Goal: Transaction & Acquisition: Purchase product/service

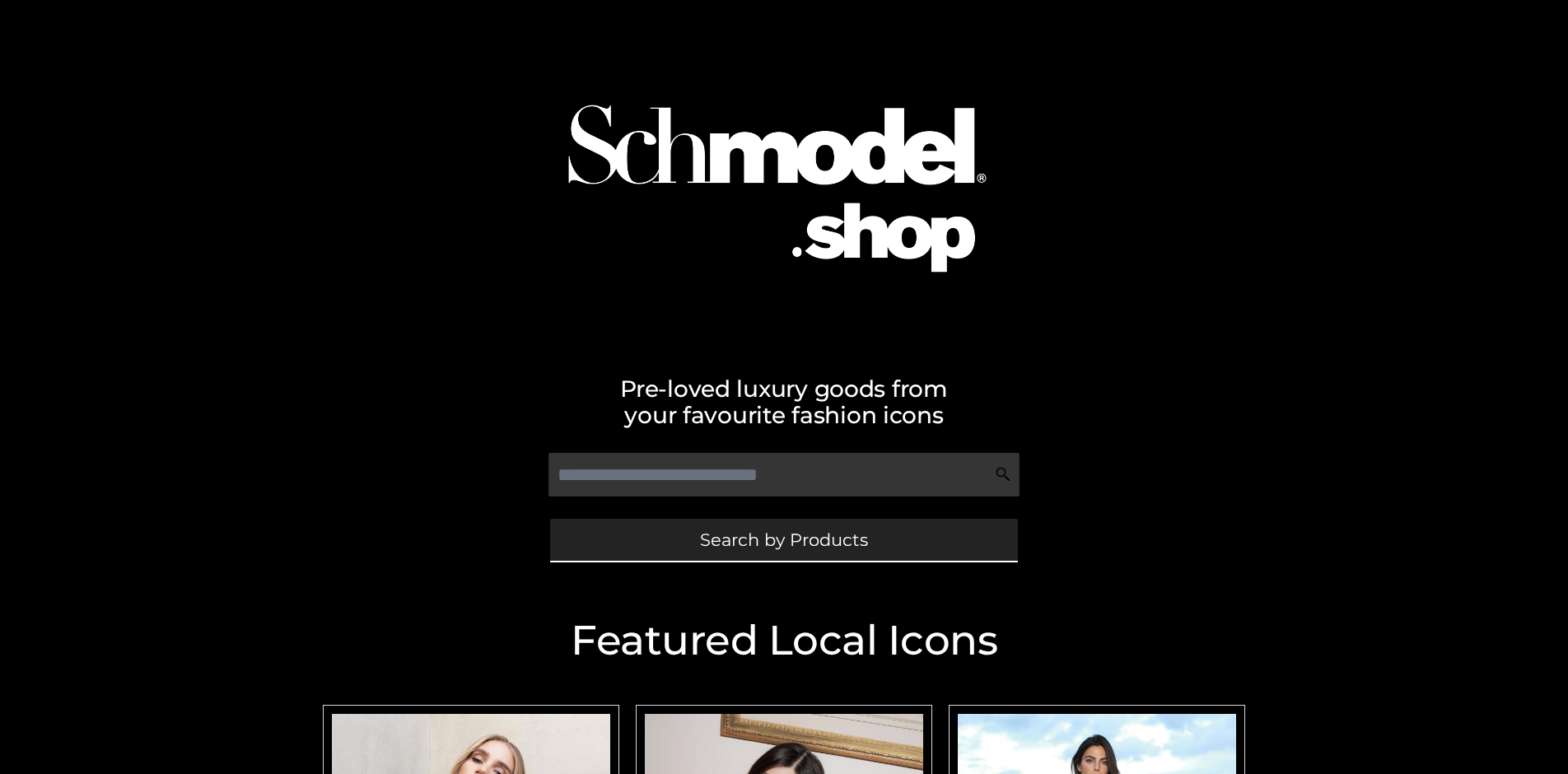
click at [784, 539] on span "Search by Products" at bounding box center [784, 540] width 168 height 17
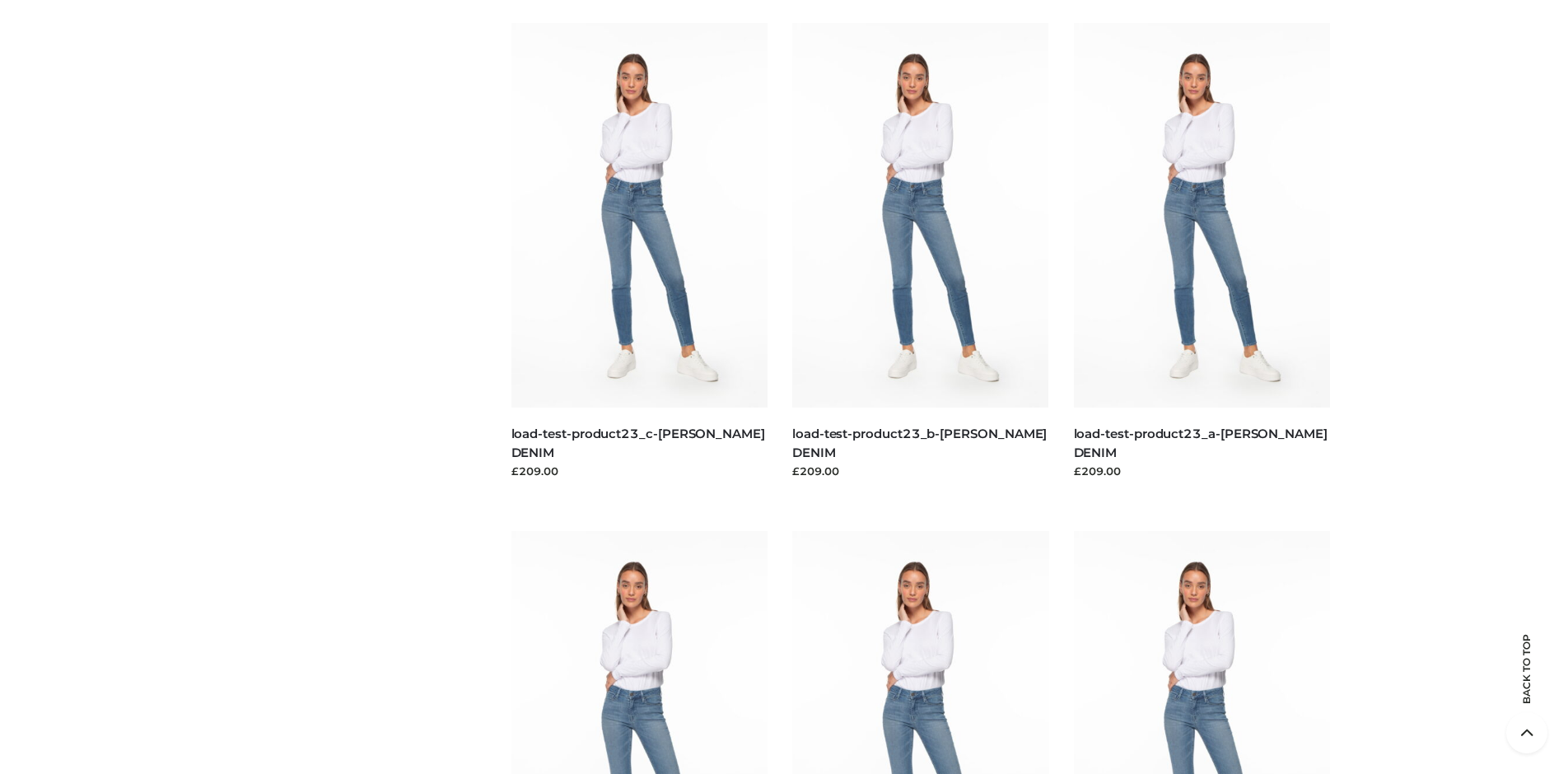
scroll to position [3543, 0]
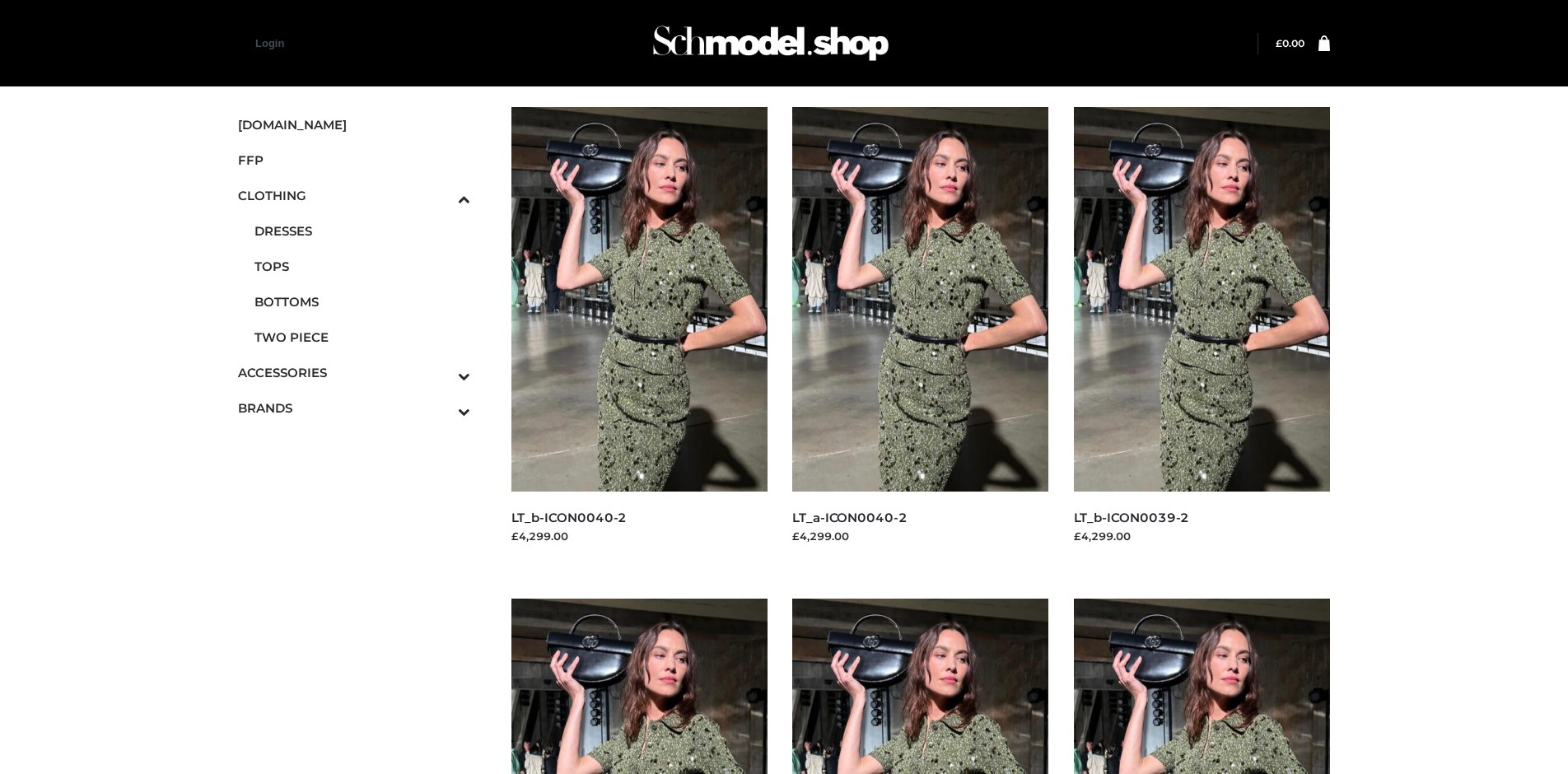
scroll to position [1267, 0]
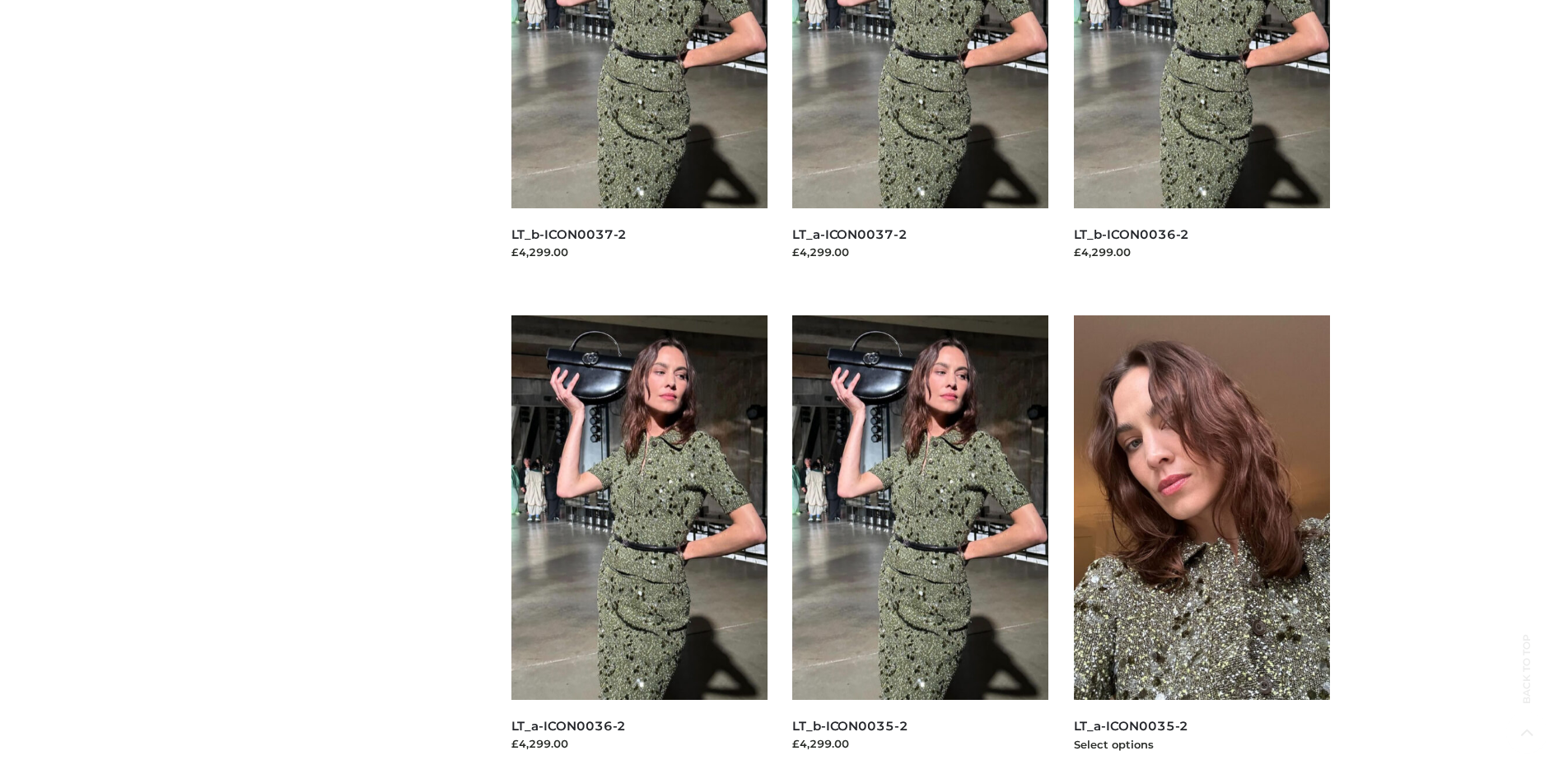
click at [1201, 544] on img at bounding box center [1202, 507] width 257 height 384
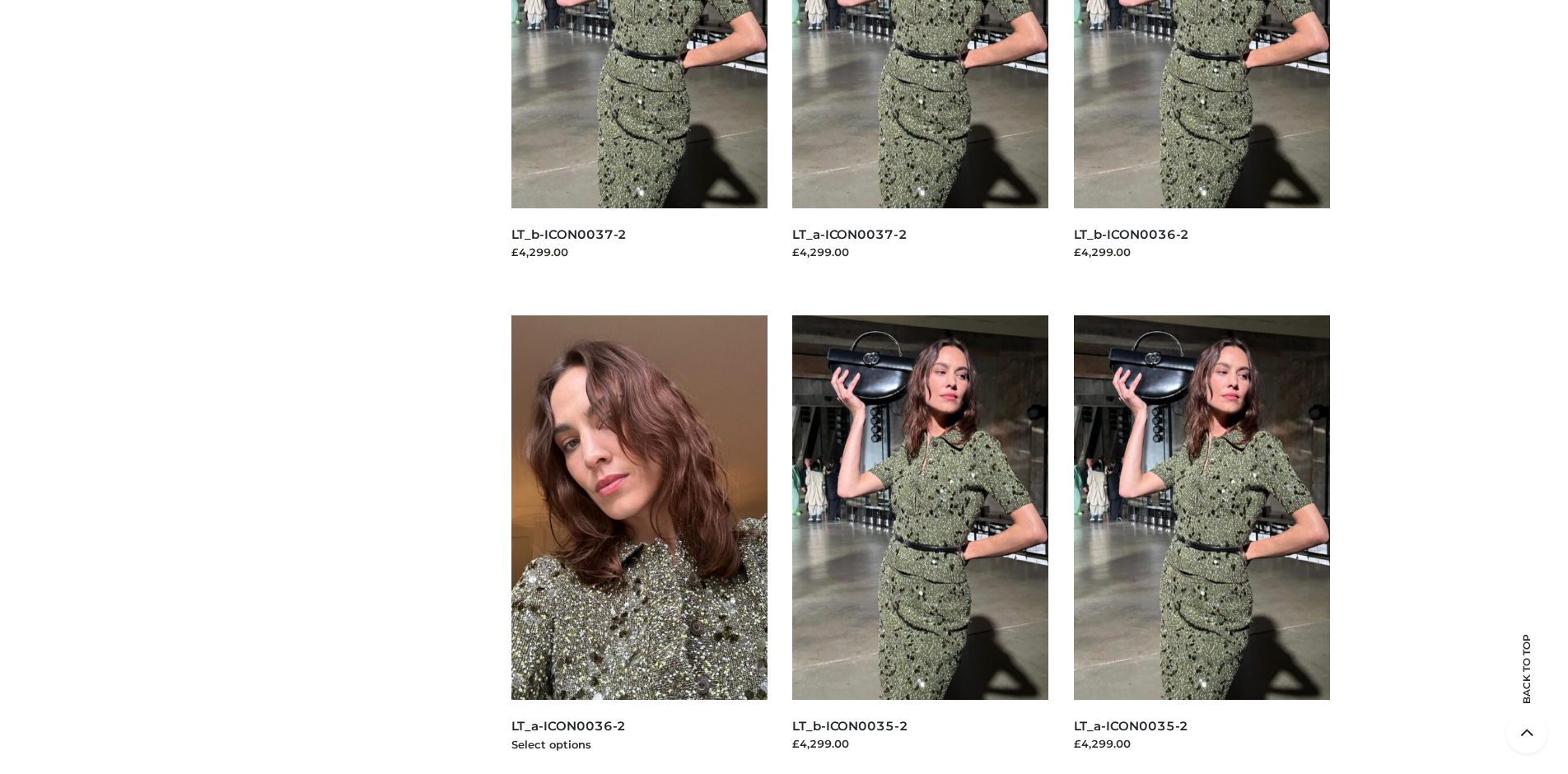
scroll to position [0, 0]
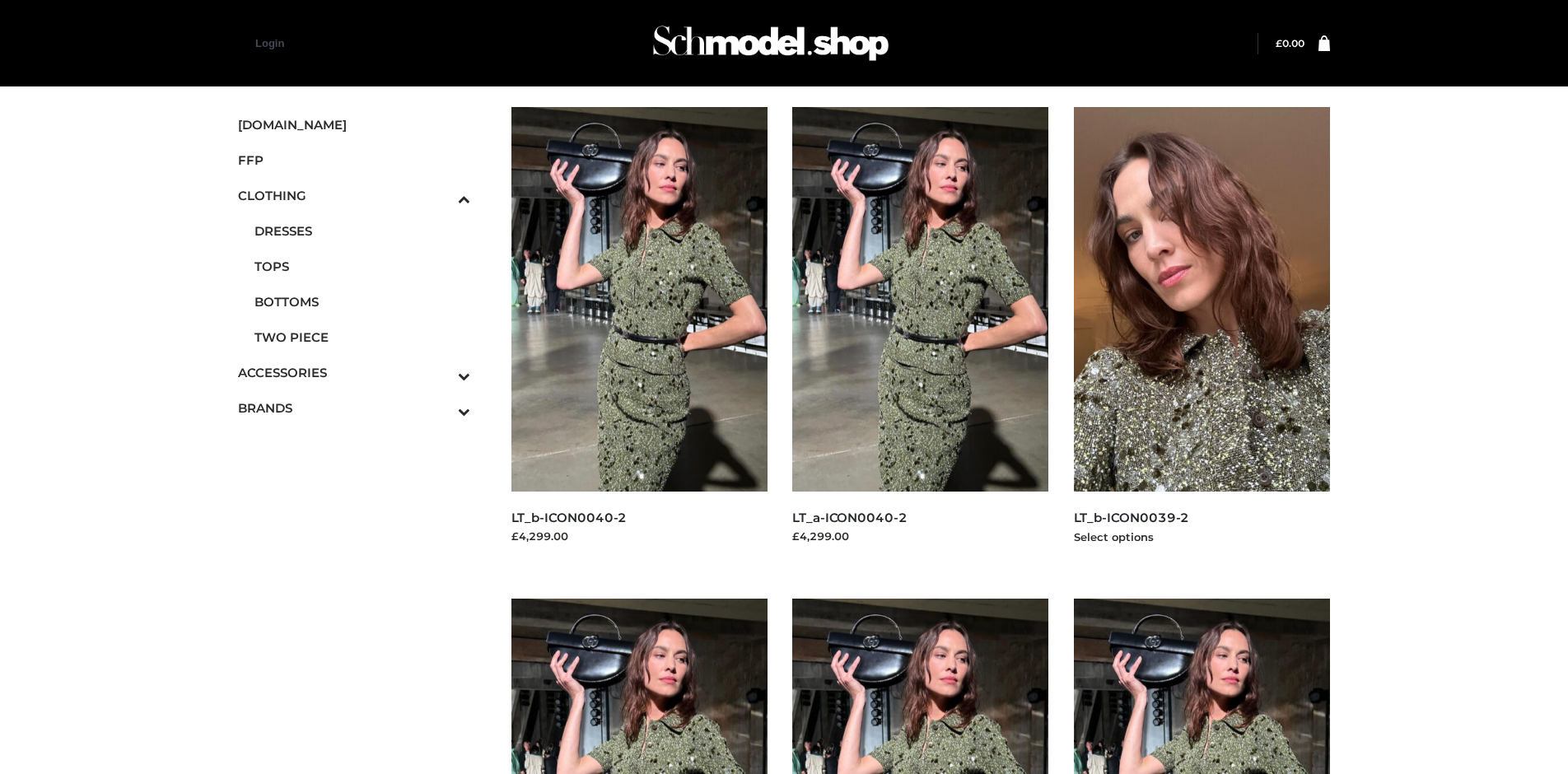
click at [1201, 336] on img at bounding box center [1202, 299] width 257 height 384
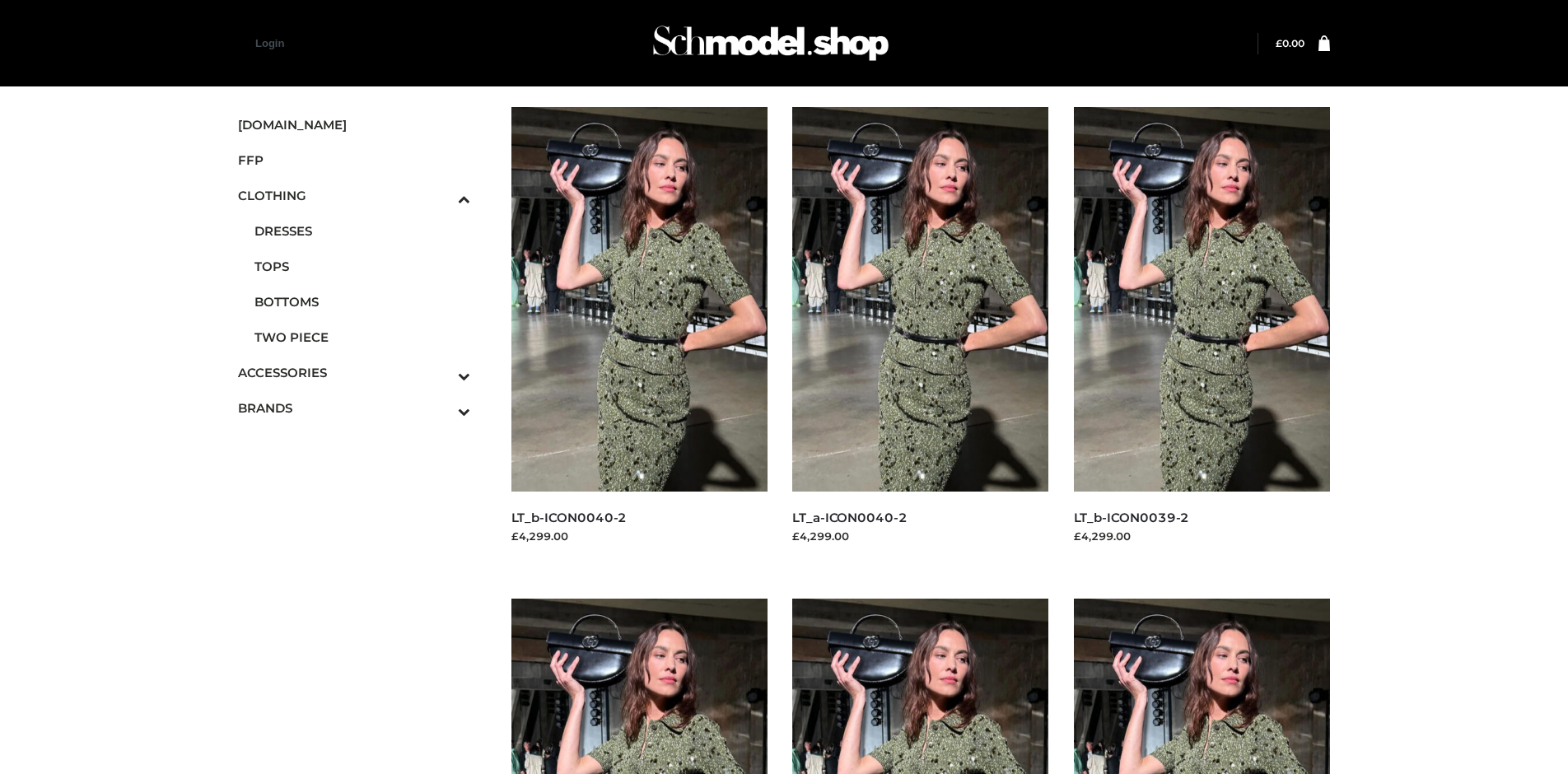
scroll to position [1267, 0]
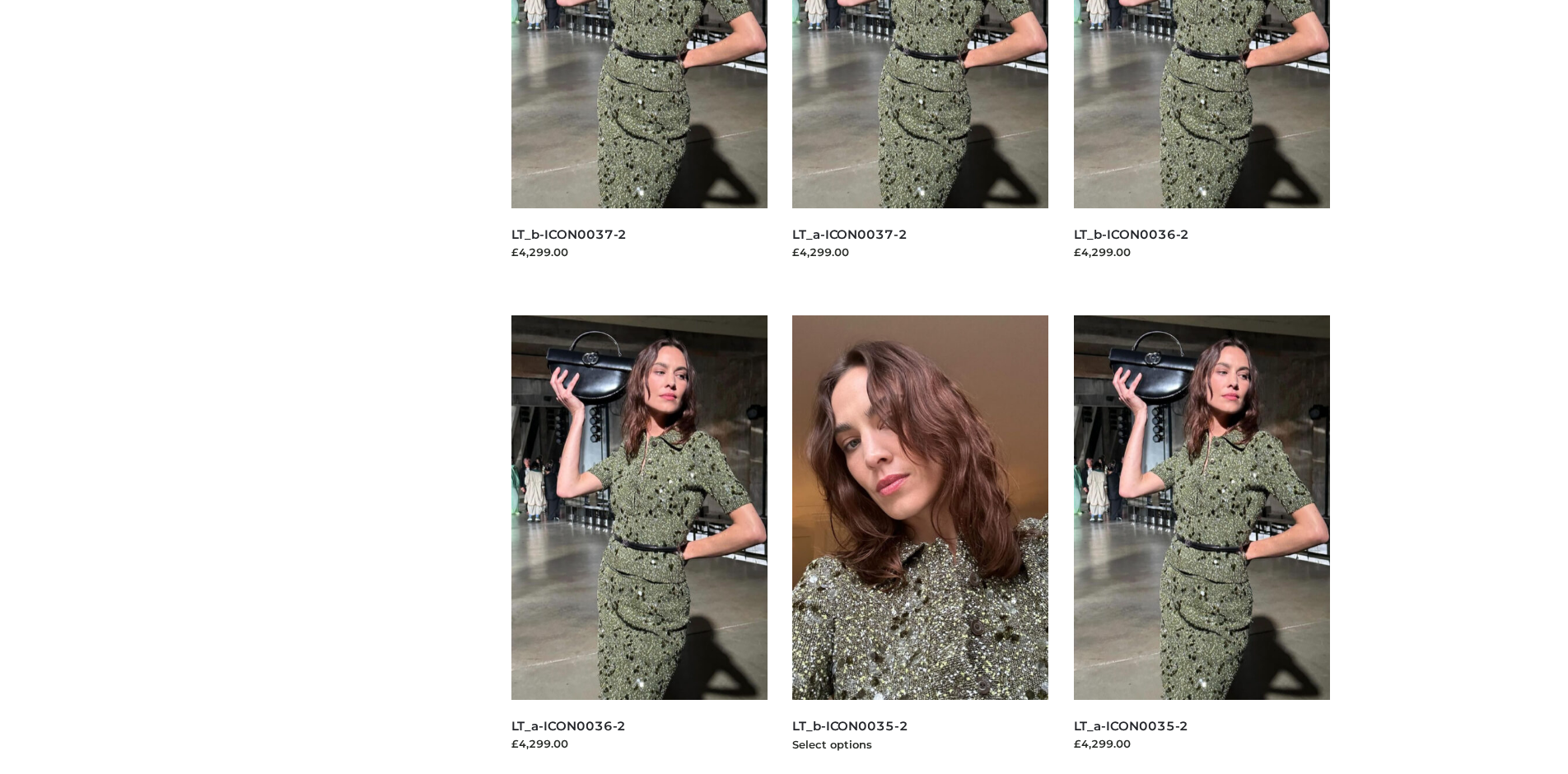
click at [919, 544] on img at bounding box center [920, 507] width 257 height 384
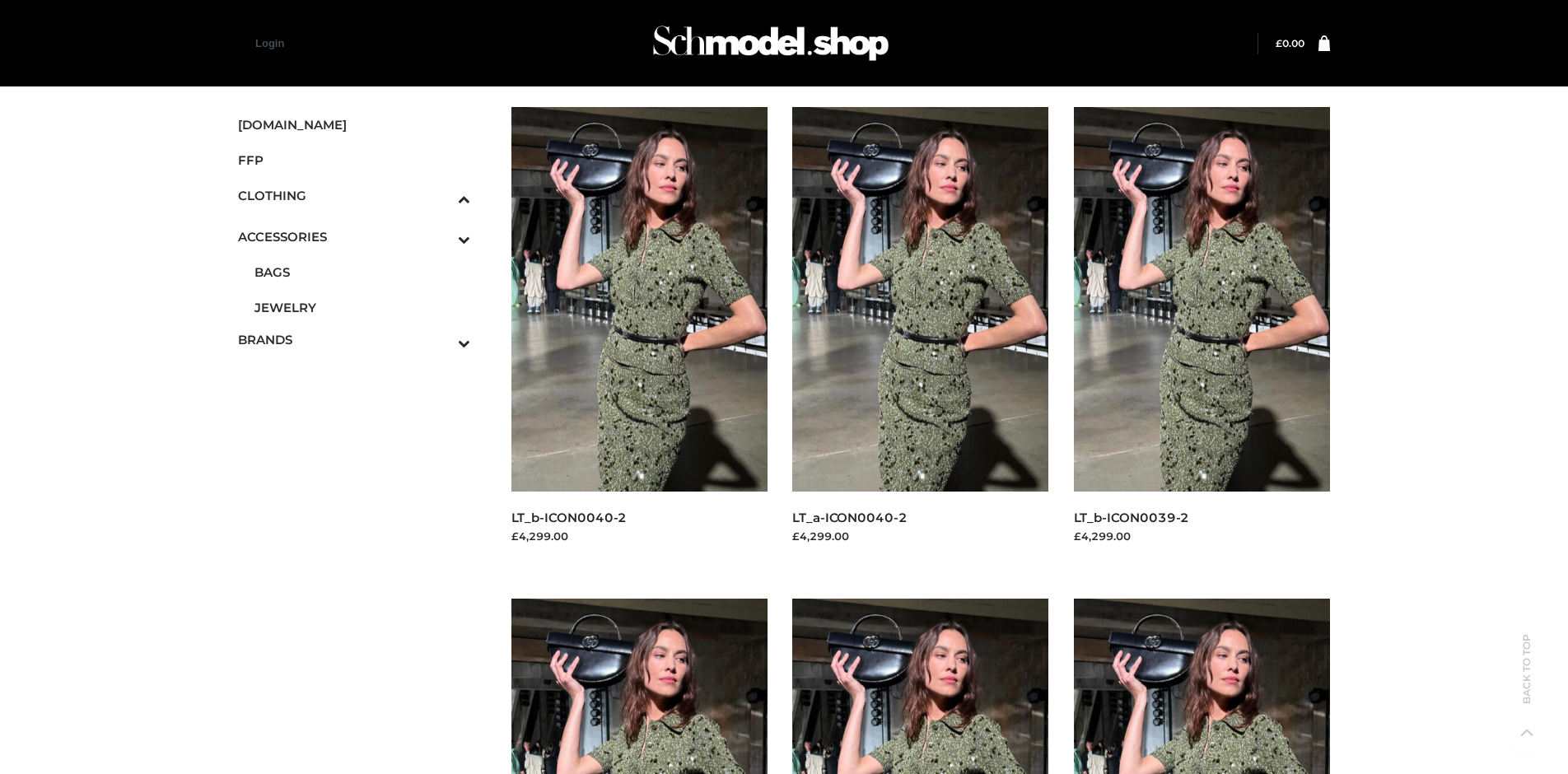
click at [361, 302] on span "JEWELRY" at bounding box center [362, 308] width 215 height 19
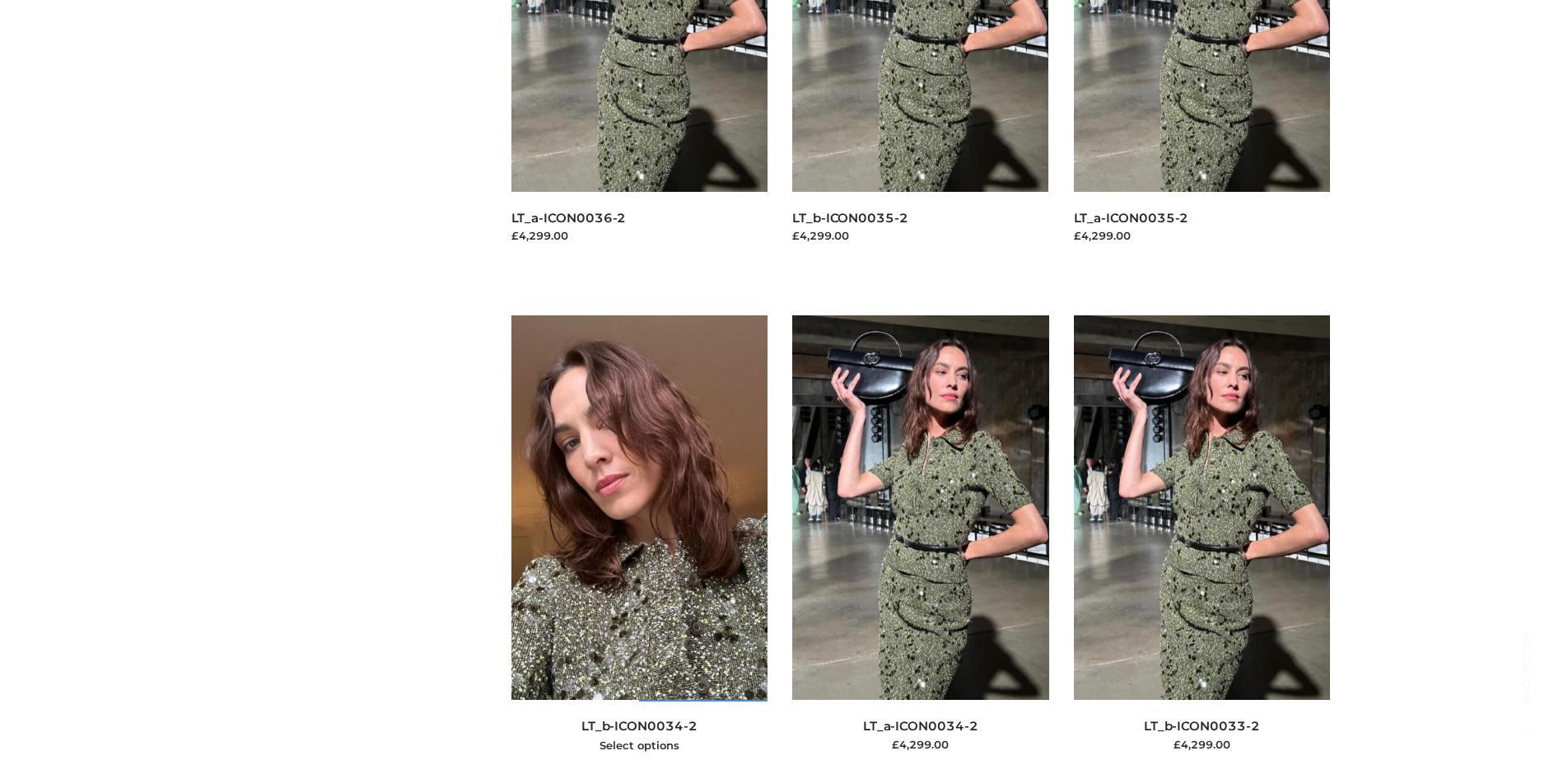
click at [639, 544] on img at bounding box center [639, 507] width 257 height 384
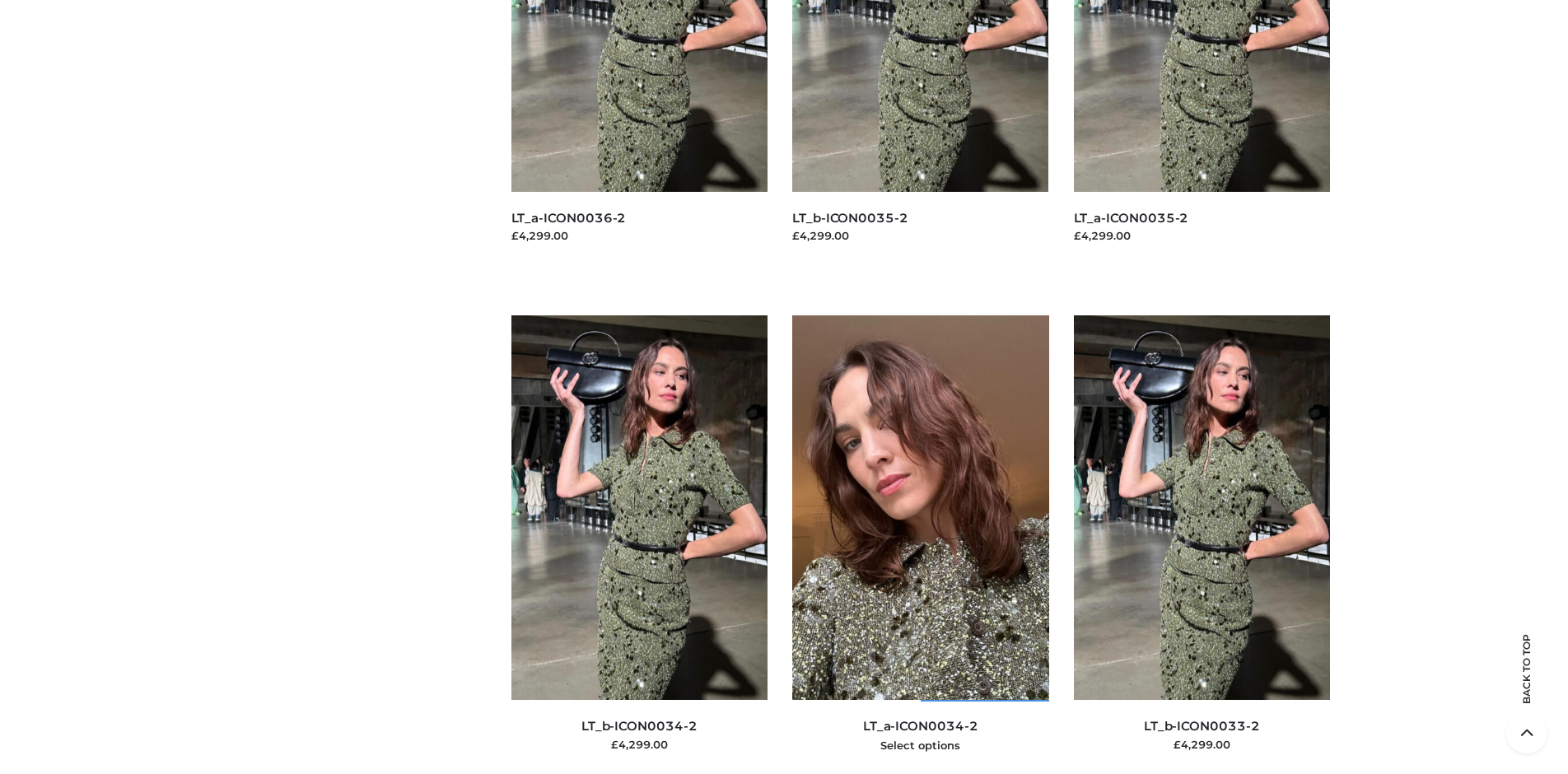
click at [919, 544] on img at bounding box center [920, 507] width 257 height 384
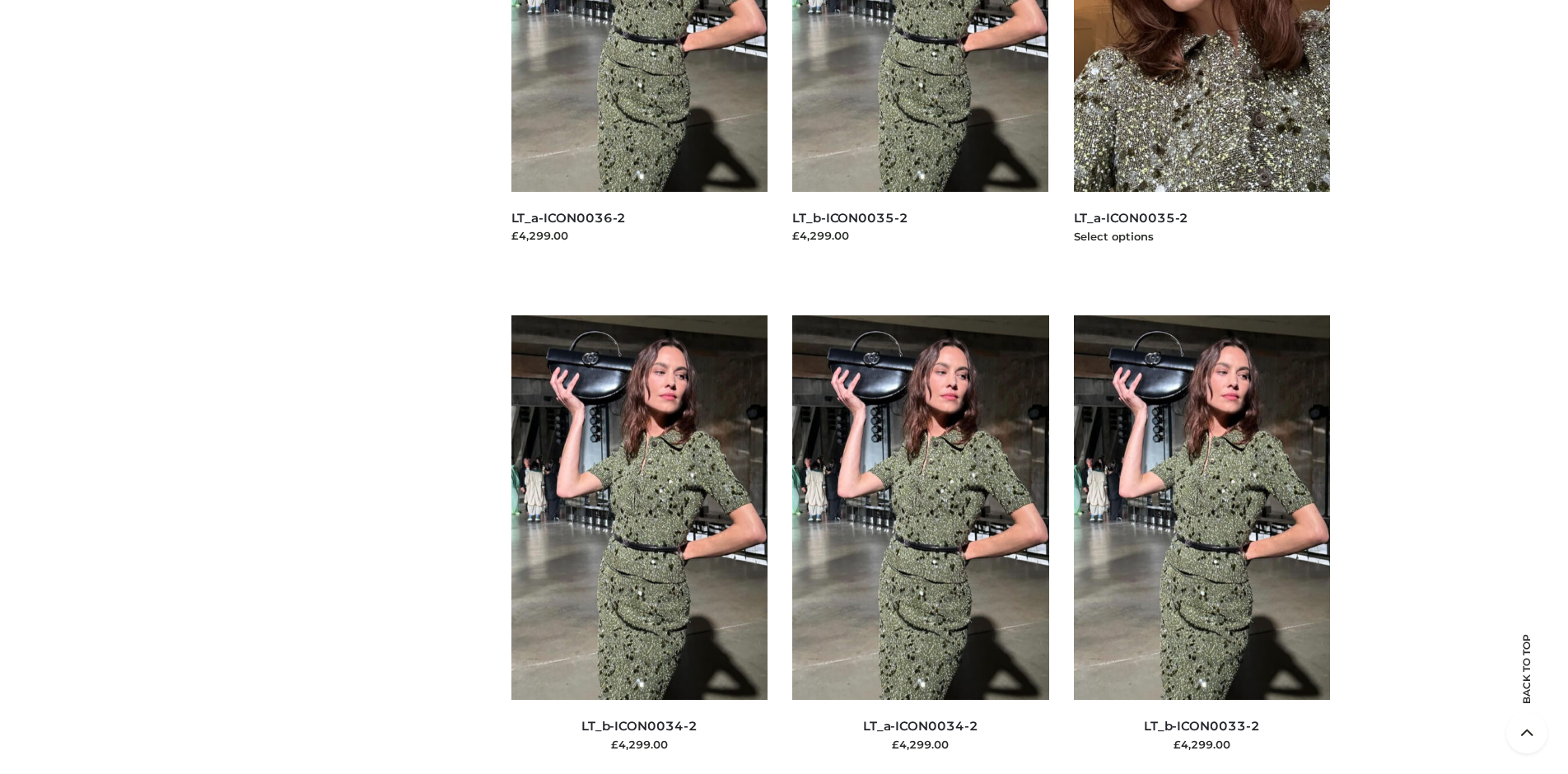
scroll to position [1267, 0]
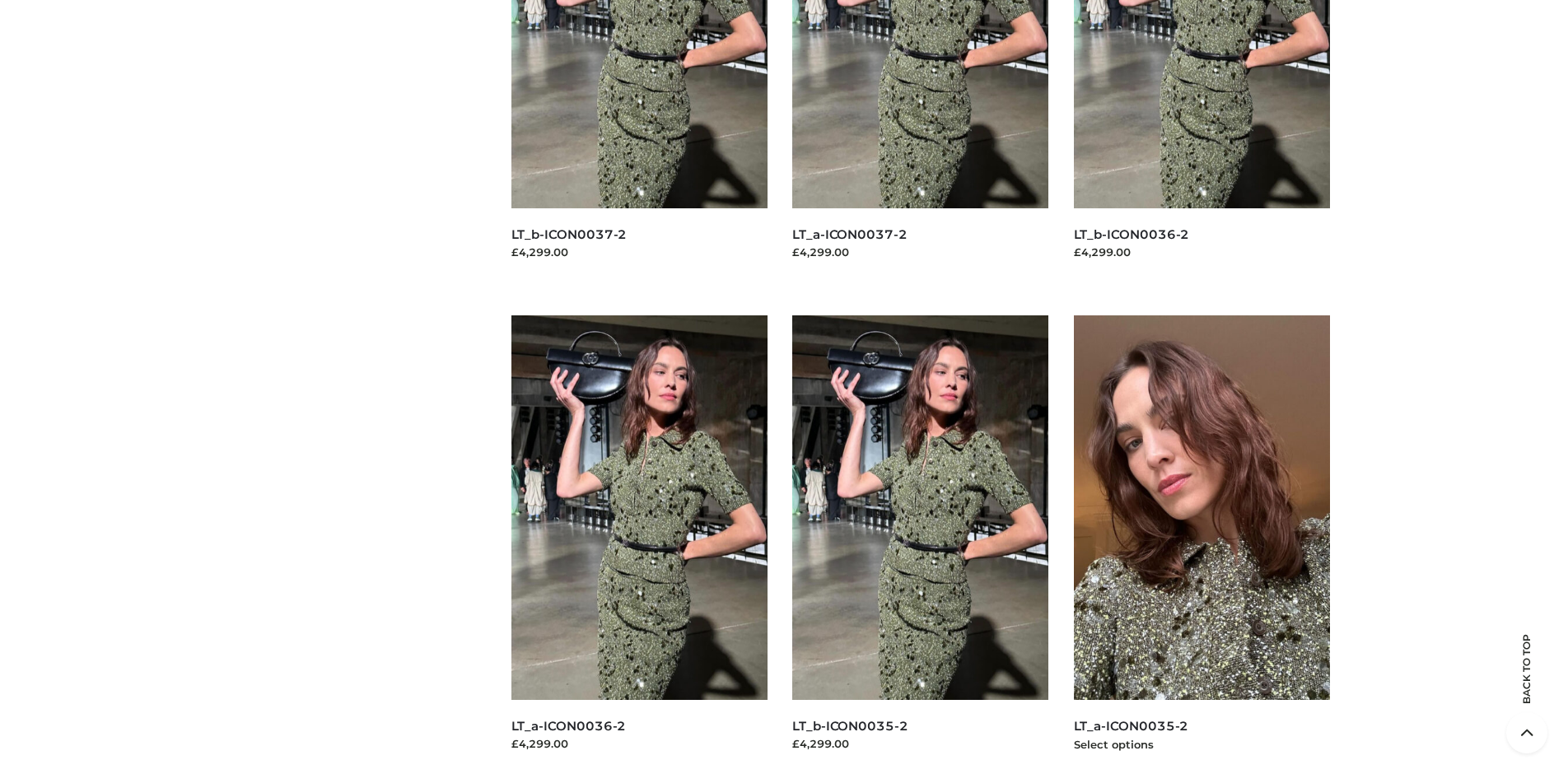
click at [1201, 544] on img at bounding box center [1202, 507] width 257 height 384
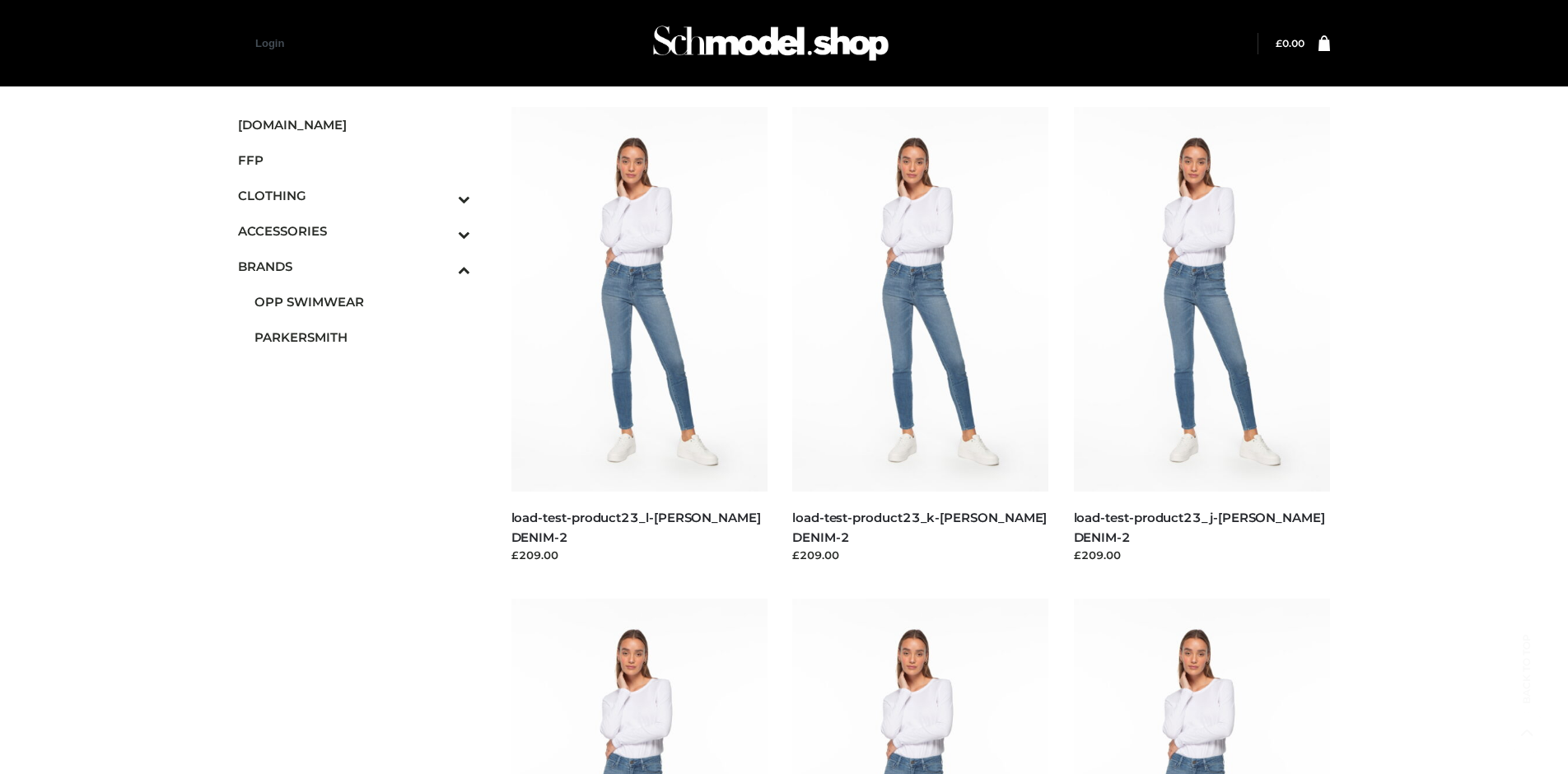
scroll to position [776, 0]
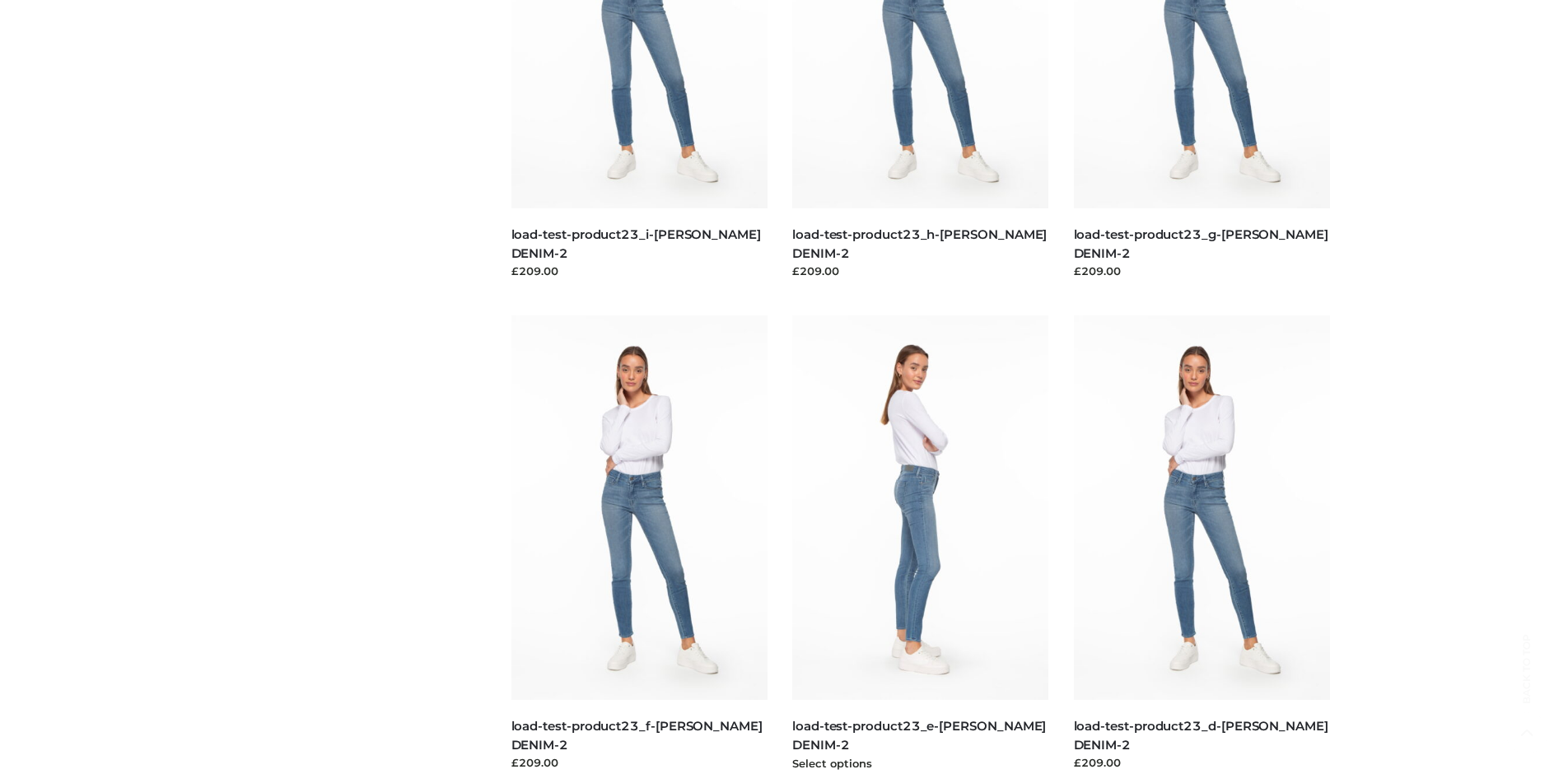
click at [919, 544] on img at bounding box center [920, 507] width 257 height 384
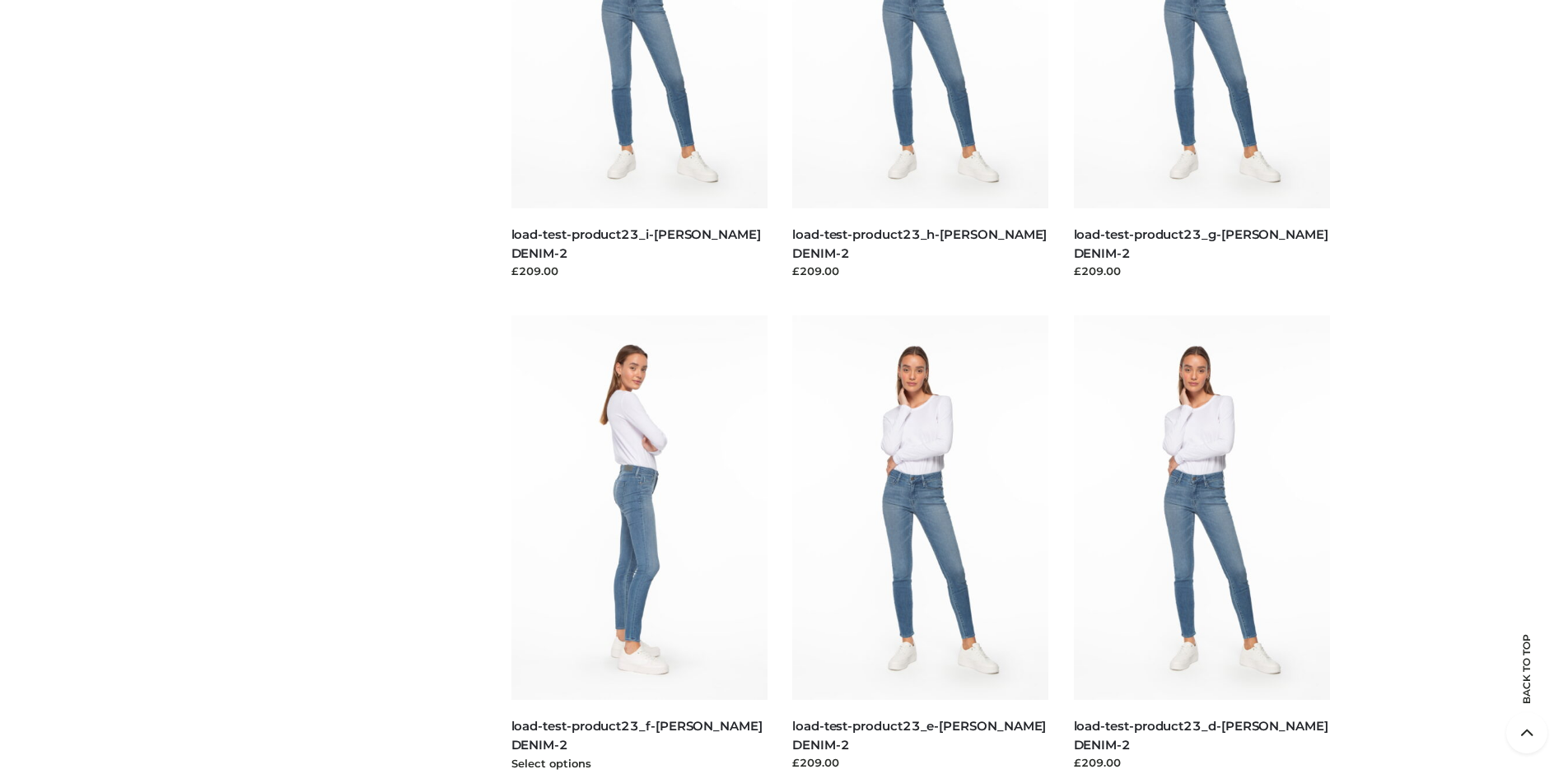
click at [639, 544] on img at bounding box center [639, 507] width 257 height 384
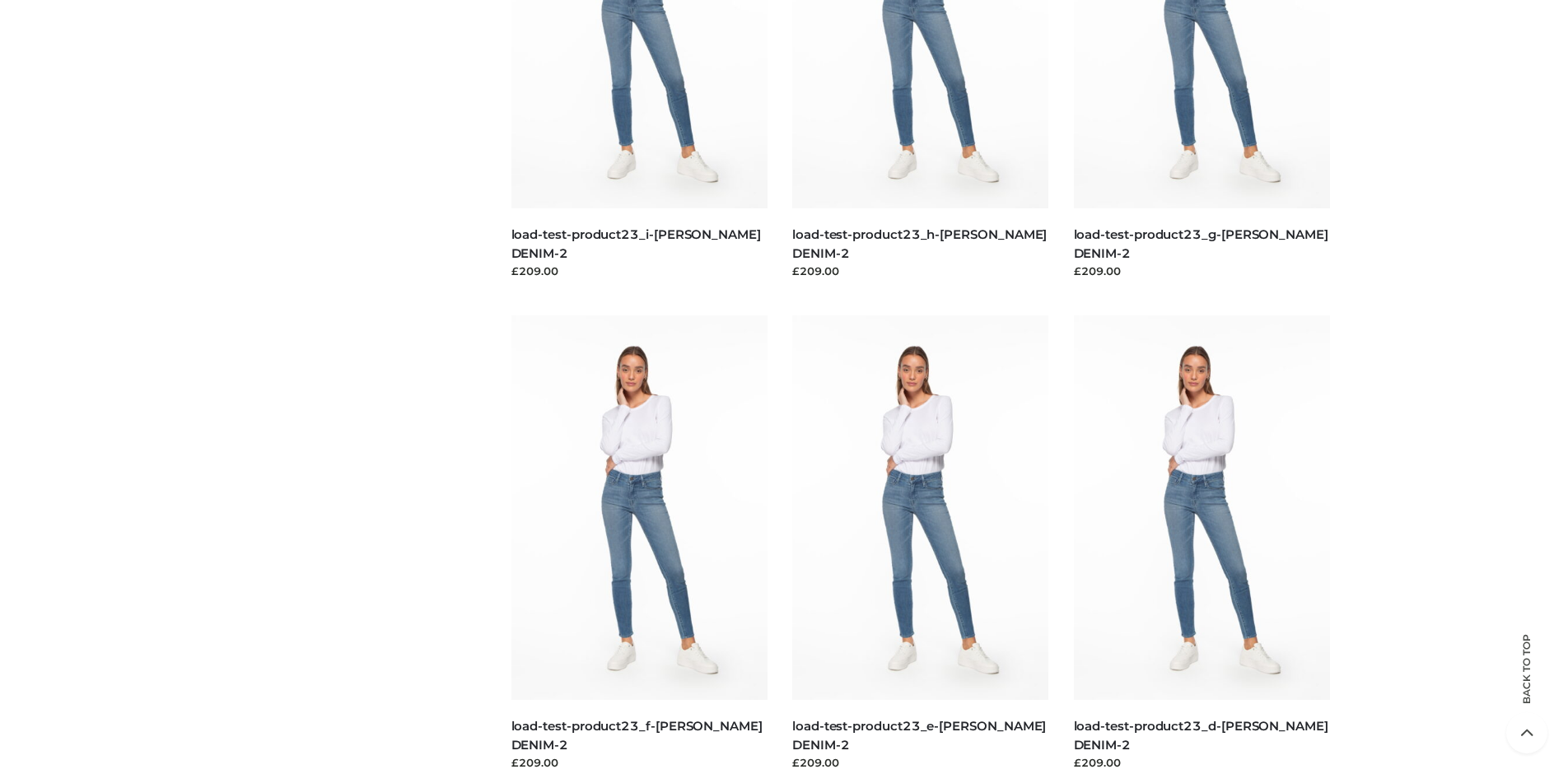
scroll to position [0, 0]
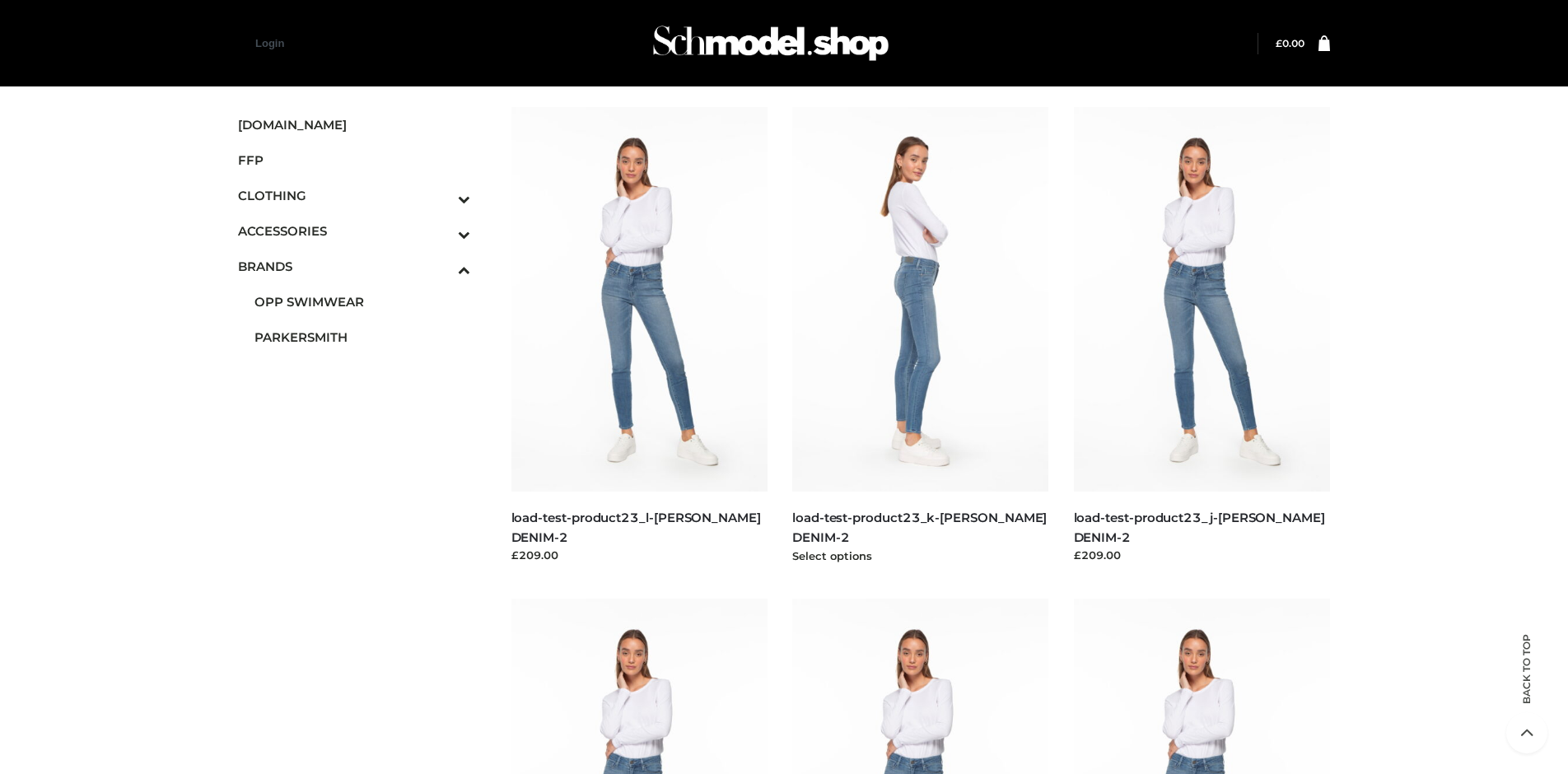
click at [919, 336] on img at bounding box center [920, 299] width 257 height 384
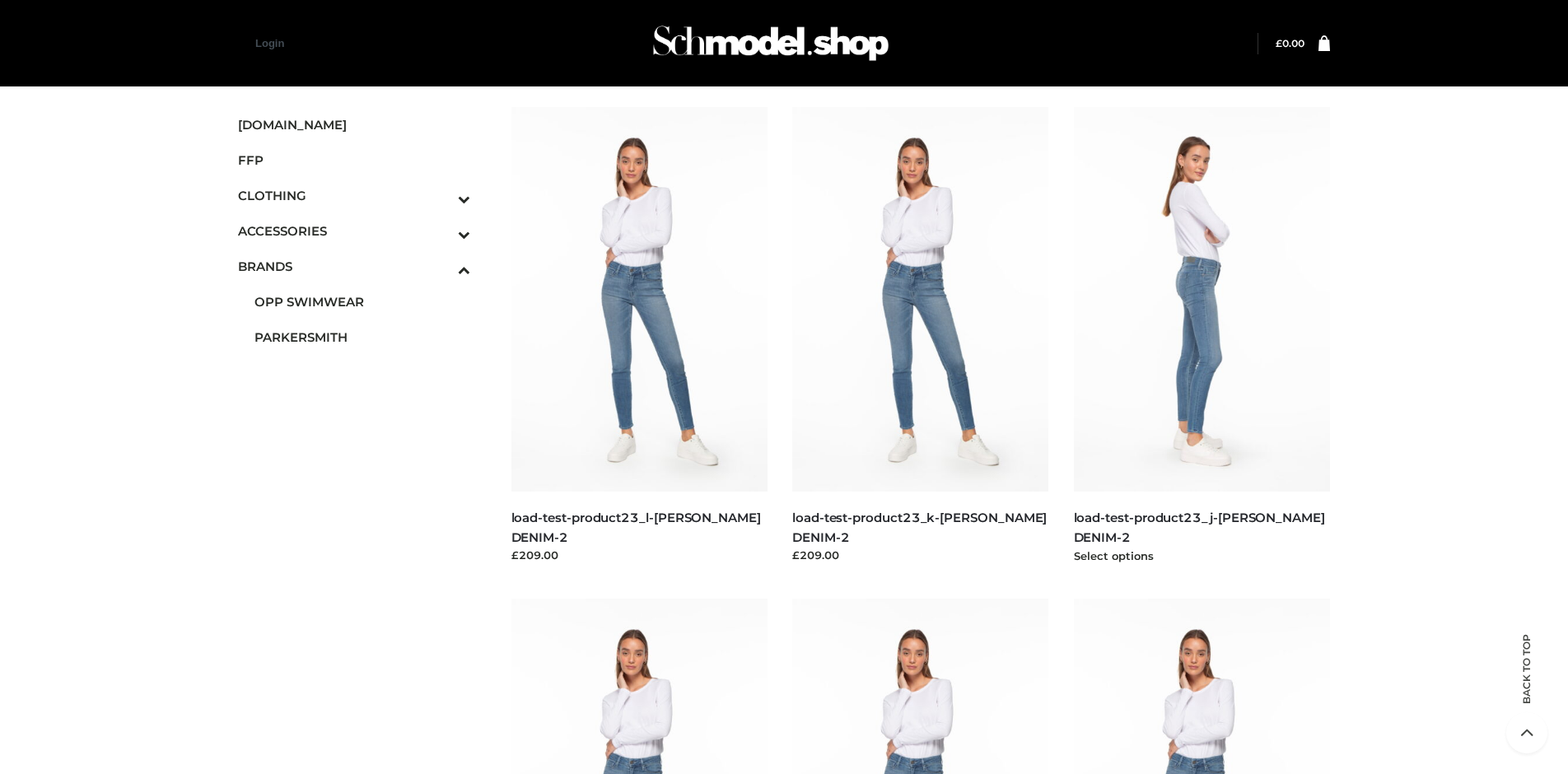
click at [1201, 336] on img at bounding box center [1202, 299] width 257 height 384
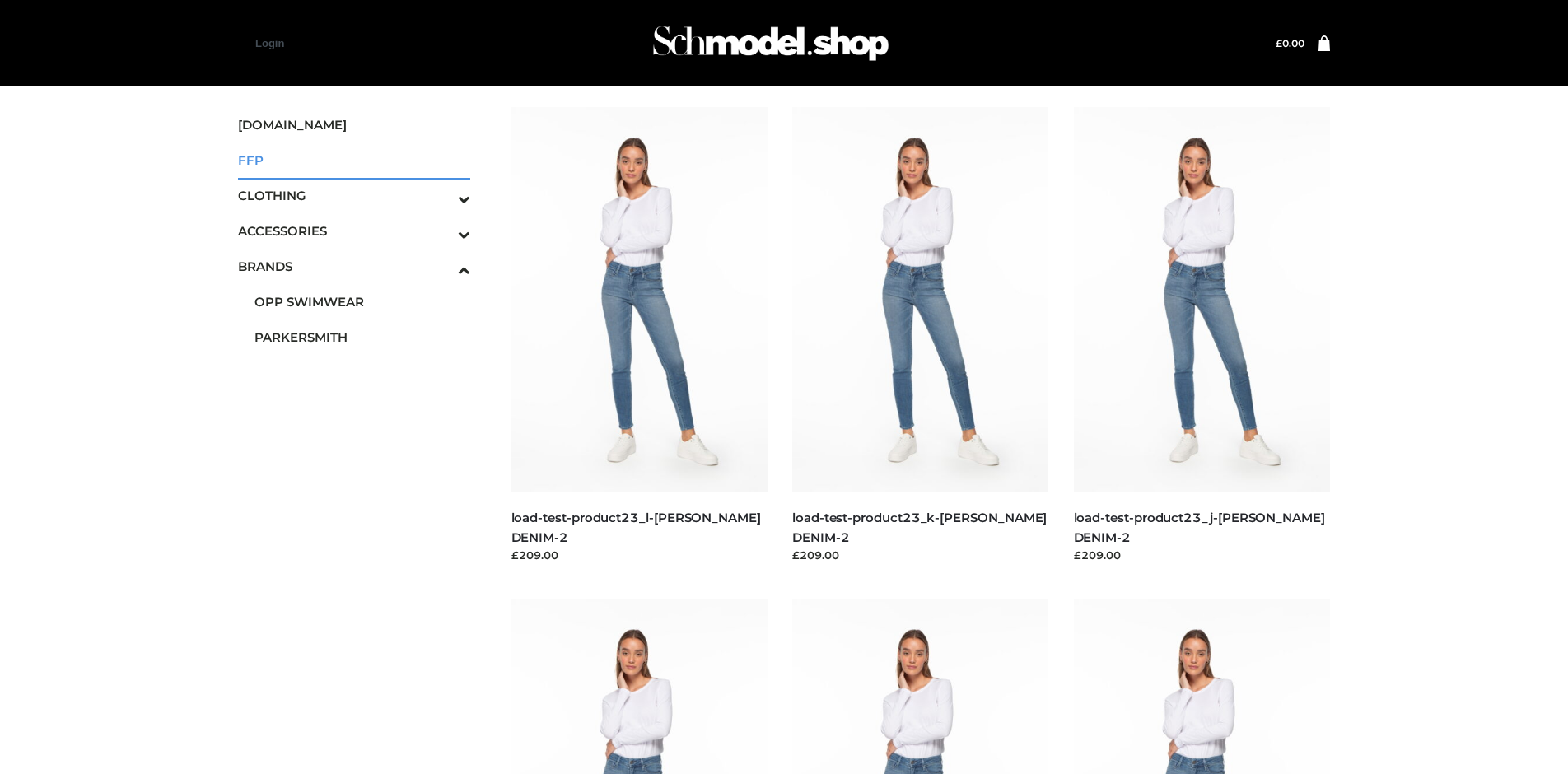
click at [353, 160] on span "FFP" at bounding box center [355, 160] width 232 height 19
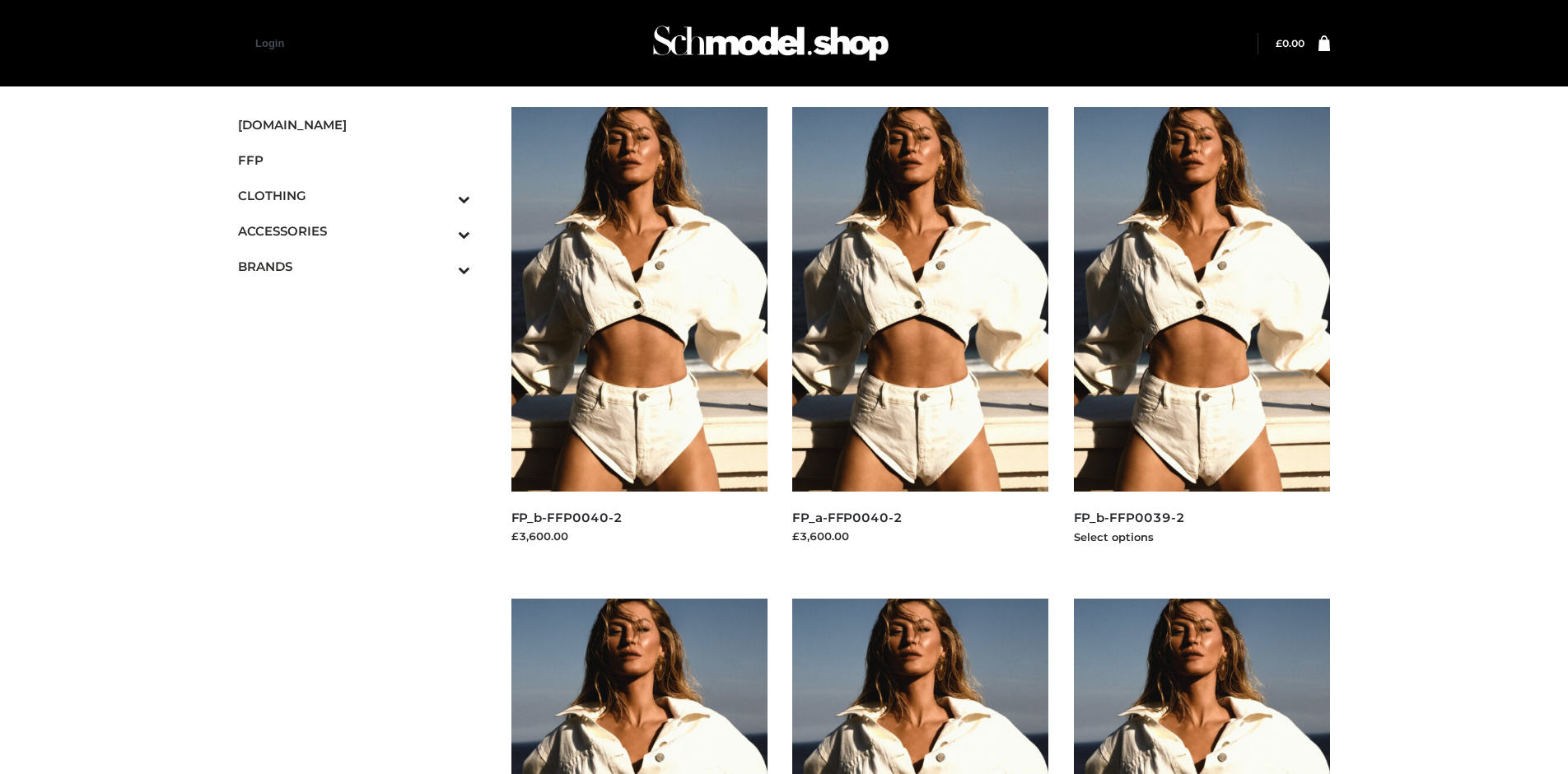
click at [1201, 336] on img at bounding box center [1202, 299] width 257 height 384
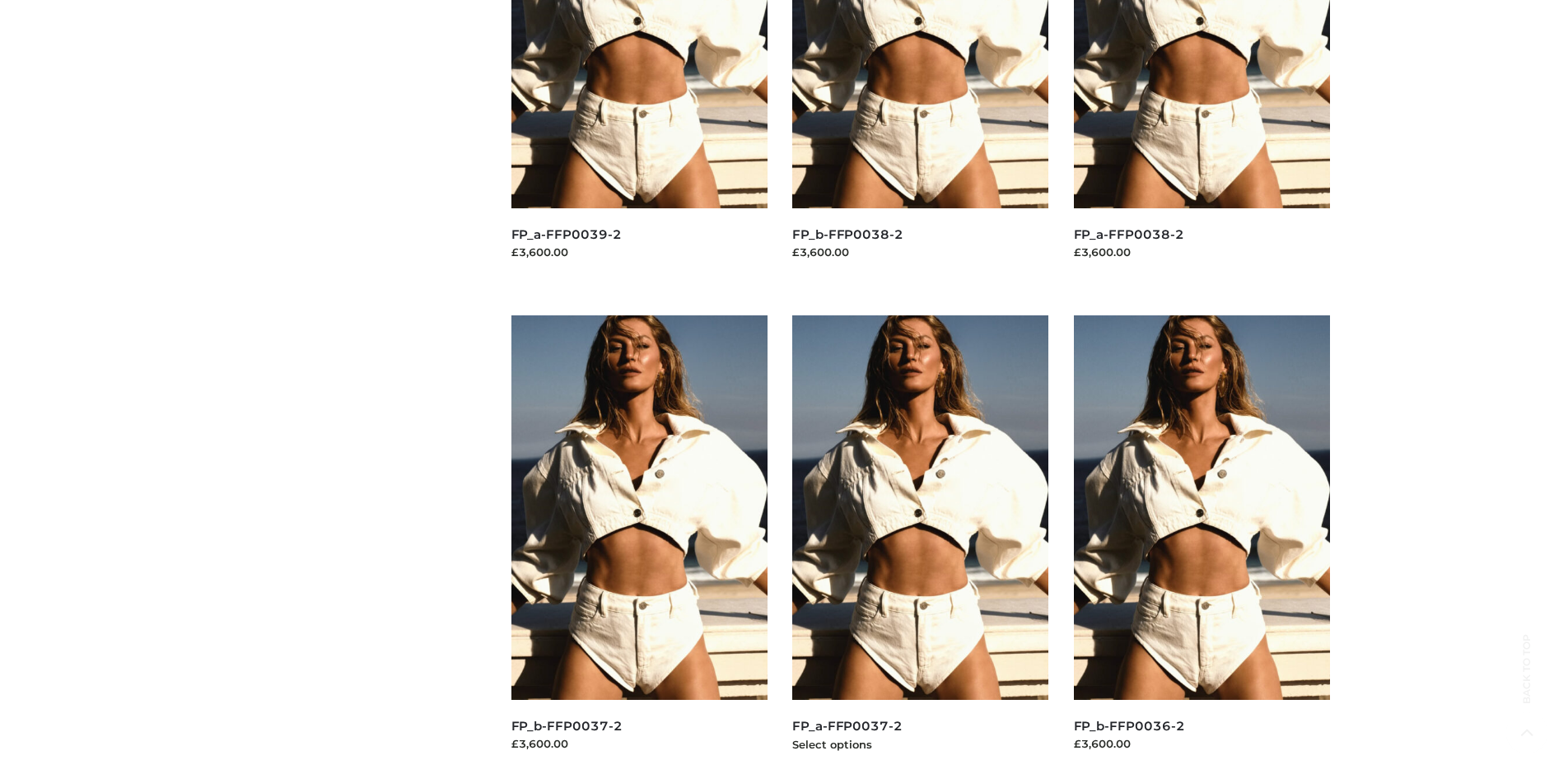
click at [919, 544] on img at bounding box center [920, 507] width 257 height 384
click at [1201, 544] on img at bounding box center [1202, 507] width 257 height 384
click at [919, 544] on img at bounding box center [920, 507] width 257 height 384
